Goal: Understand process/instructions

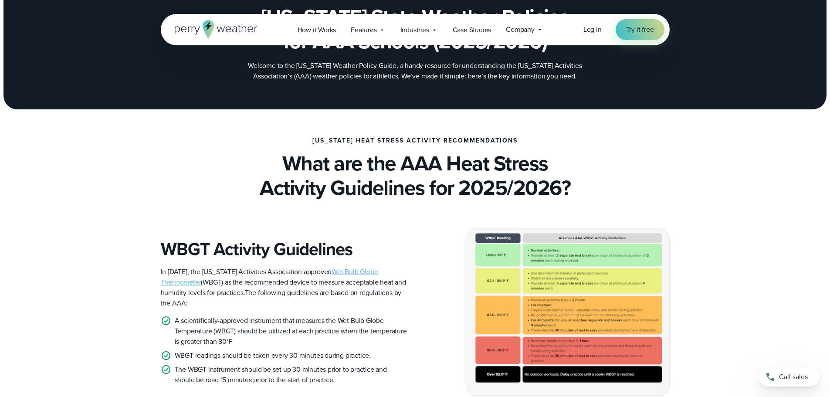
scroll to position [261, 0]
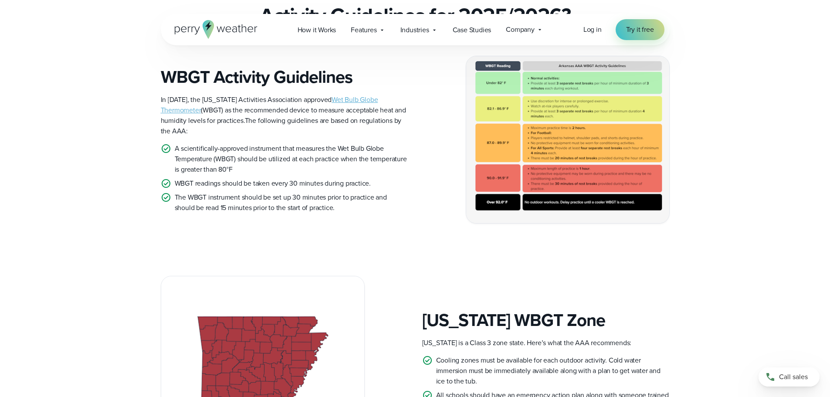
click at [546, 82] on img at bounding box center [567, 139] width 203 height 167
click at [500, 174] on img at bounding box center [567, 139] width 203 height 167
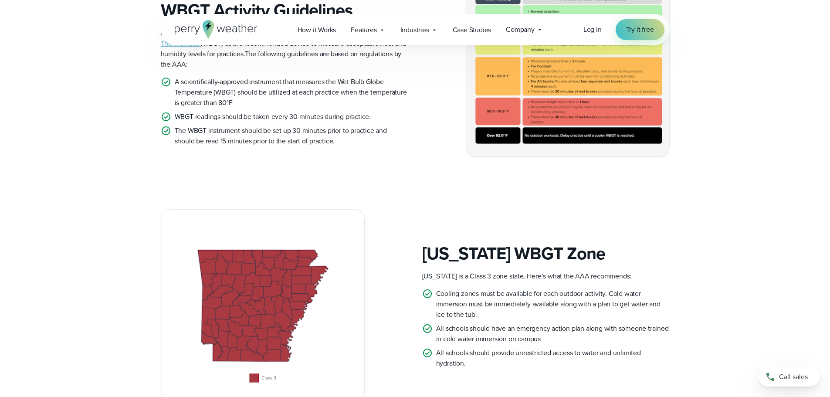
scroll to position [218, 0]
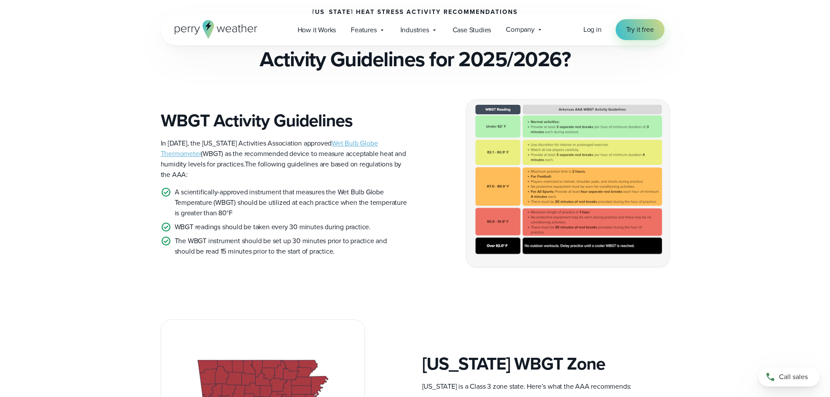
click at [484, 246] on img at bounding box center [567, 183] width 203 height 167
click at [584, 246] on img at bounding box center [567, 183] width 203 height 167
click at [621, 247] on img at bounding box center [567, 183] width 203 height 167
click at [689, 151] on div "WBGT Activity Guidelines In 2019, the Arkansas Activities Association approved …" at bounding box center [415, 183] width 627 height 168
click at [721, 207] on div "WBGT Activity Guidelines In 2019, the Arkansas Activities Association approved …" at bounding box center [415, 183] width 627 height 168
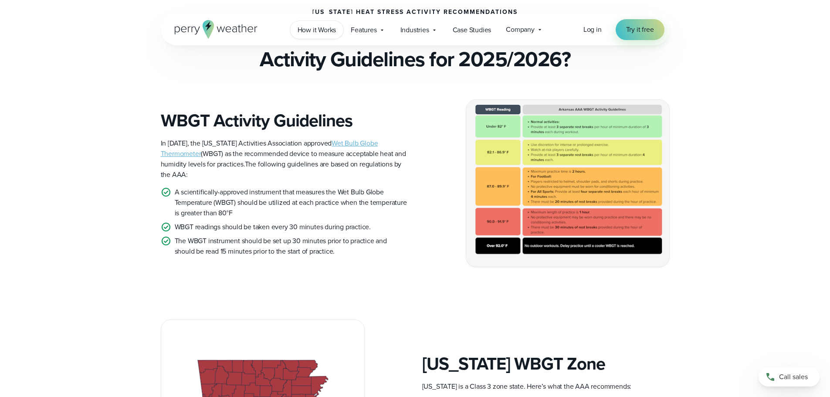
click at [326, 31] on span "How it Works" at bounding box center [317, 30] width 39 height 10
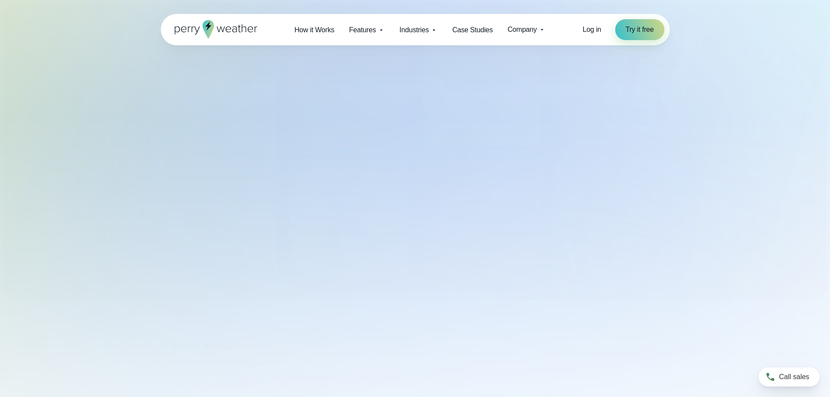
select select "***"
